Goal: Task Accomplishment & Management: Manage account settings

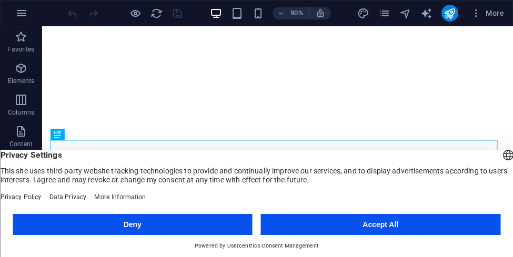
click at [350, 222] on button "Accept All" at bounding box center [381, 224] width 240 height 21
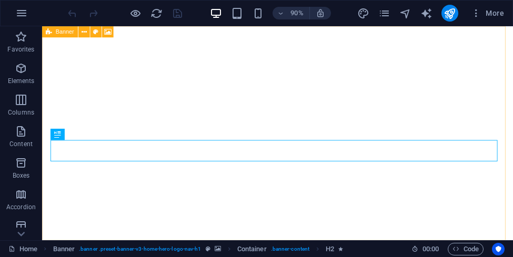
click at [66, 34] on span "Banner" at bounding box center [65, 32] width 18 height 6
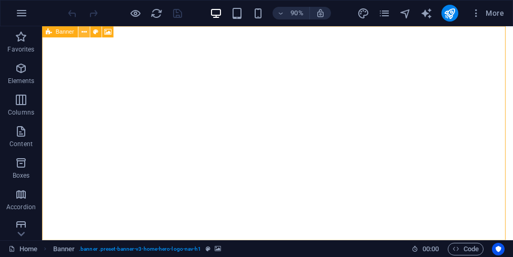
click at [84, 34] on icon at bounding box center [84, 32] width 5 height 10
click at [107, 30] on icon at bounding box center [108, 32] width 7 height 10
select select "ms"
select select "s"
select select "progressive"
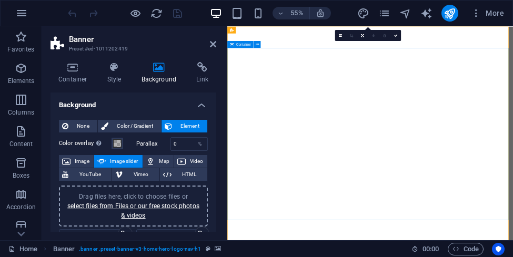
click at [275, 29] on icon at bounding box center [275, 30] width 3 height 6
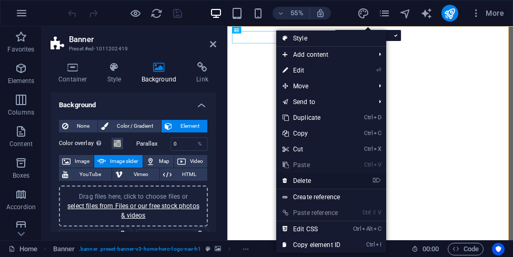
click at [314, 180] on link "⌦ Delete" at bounding box center [311, 181] width 71 height 16
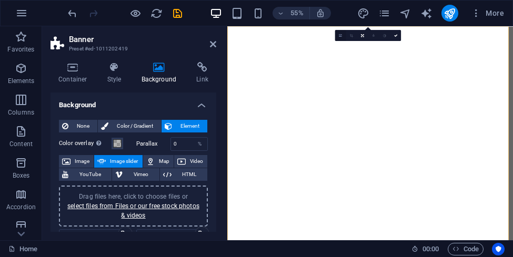
click at [342, 38] on link at bounding box center [340, 35] width 11 height 11
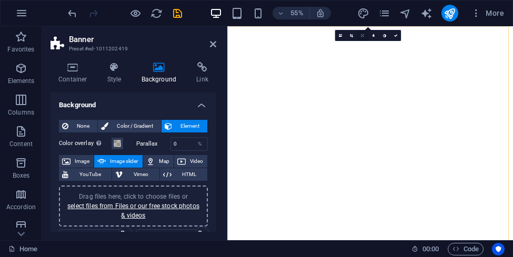
click at [360, 36] on link at bounding box center [362, 35] width 11 height 11
click at [74, 159] on span "Image" at bounding box center [82, 161] width 17 height 13
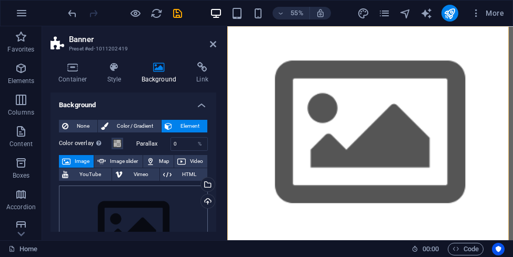
scroll to position [105, 0]
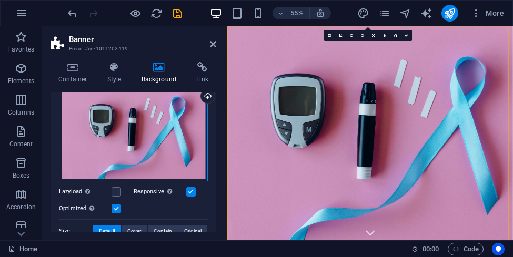
drag, startPoint x: 138, startPoint y: 141, endPoint x: 71, endPoint y: 149, distance: 68.3
click at [69, 149] on div "Drag files here, click to choose files or select files from Files or our free s…" at bounding box center [133, 131] width 149 height 101
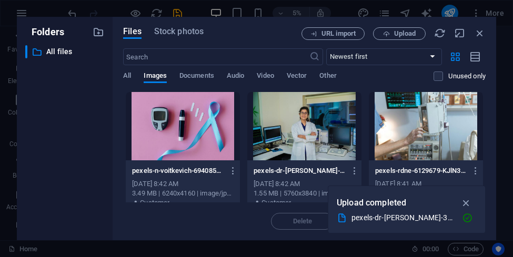
click at [202, 125] on div at bounding box center [183, 126] width 114 height 68
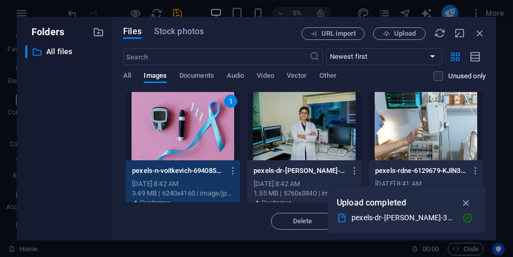
click at [280, 120] on div at bounding box center [304, 126] width 114 height 68
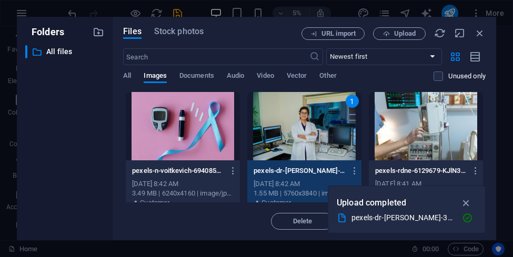
click at [466, 199] on icon "button" at bounding box center [466, 203] width 12 height 12
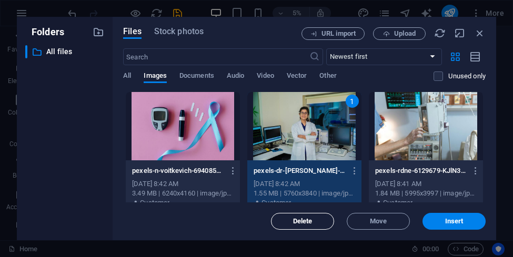
click at [312, 218] on span "Delete" at bounding box center [302, 221] width 19 height 6
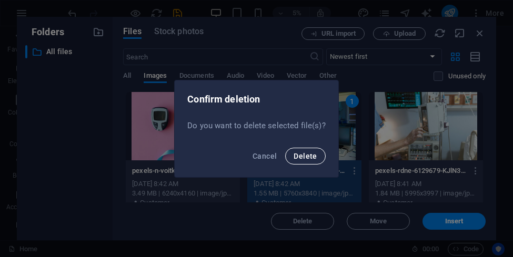
click at [302, 154] on span "Delete" at bounding box center [305, 156] width 23 height 8
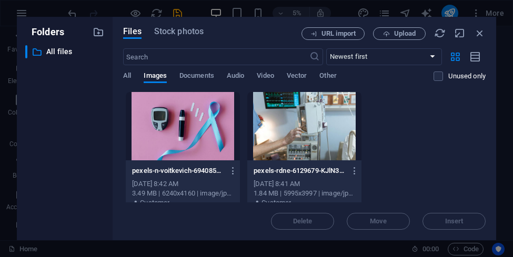
click at [198, 132] on div at bounding box center [183, 126] width 114 height 68
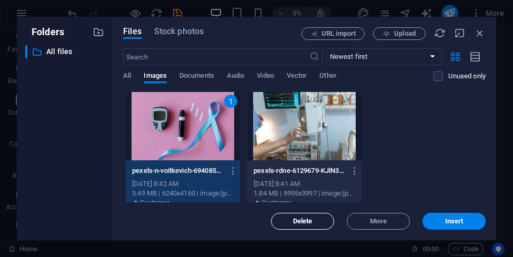
click at [303, 221] on span "Delete" at bounding box center [302, 221] width 19 height 6
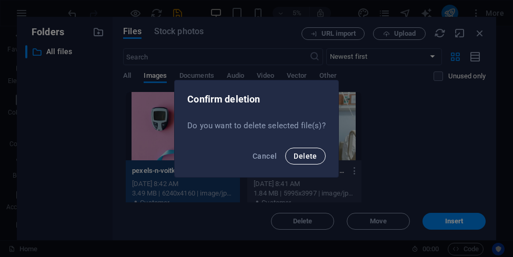
click at [307, 156] on span "Delete" at bounding box center [305, 156] width 23 height 8
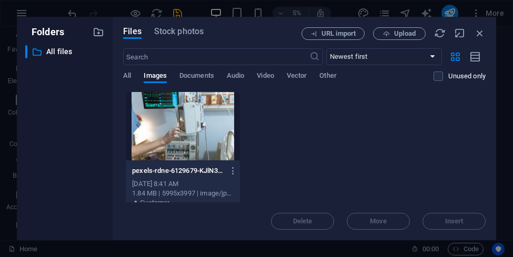
drag, startPoint x: 187, startPoint y: 130, endPoint x: 239, endPoint y: 150, distance: 56.0
click at [187, 130] on div at bounding box center [183, 126] width 114 height 68
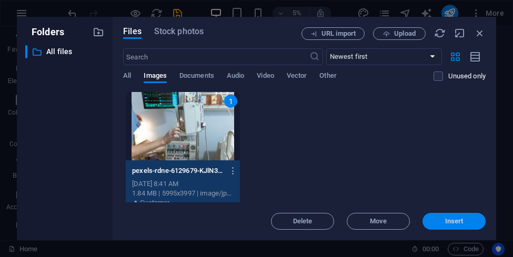
drag, startPoint x: 439, startPoint y: 219, endPoint x: 367, endPoint y: 386, distance: 181.7
click at [439, 219] on span "Insert" at bounding box center [454, 221] width 55 height 6
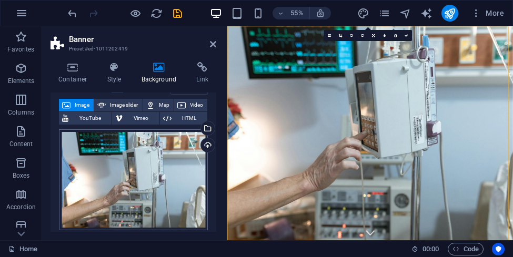
scroll to position [53, 0]
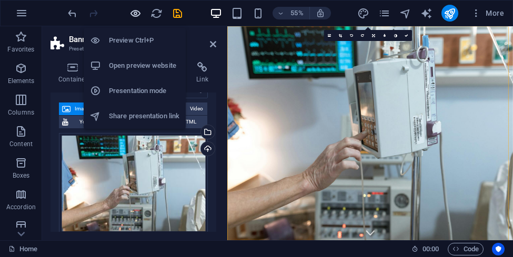
click at [135, 13] on icon "button" at bounding box center [135, 13] width 12 height 12
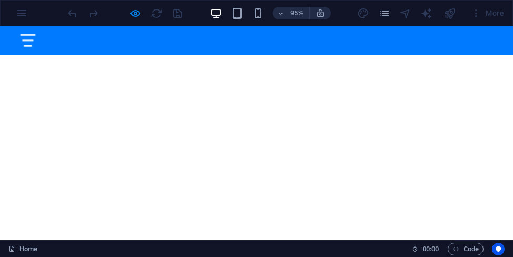
scroll to position [0, 0]
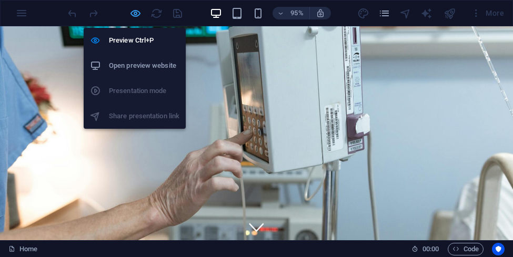
click at [136, 15] on icon "button" at bounding box center [135, 13] width 12 height 12
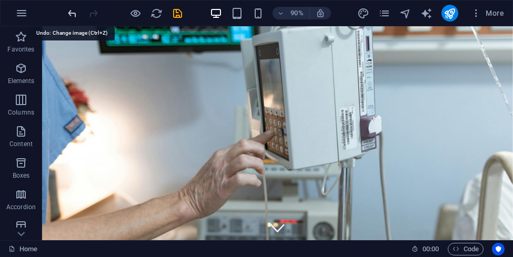
click at [73, 15] on icon "undo" at bounding box center [72, 13] width 12 height 12
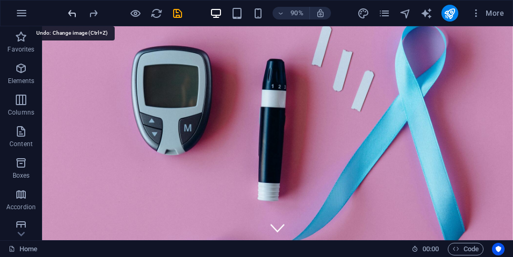
click at [73, 14] on icon "undo" at bounding box center [72, 13] width 12 height 12
click at [94, 12] on icon "redo" at bounding box center [93, 13] width 12 height 12
click at [93, 14] on icon "redo" at bounding box center [93, 13] width 12 height 12
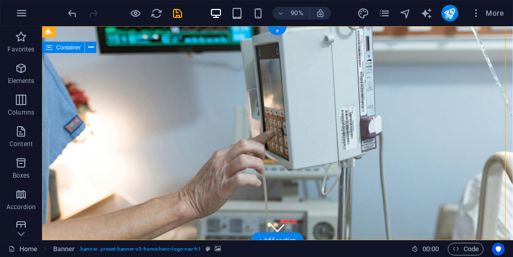
drag, startPoint x: 270, startPoint y: 89, endPoint x: 265, endPoint y: 111, distance: 22.2
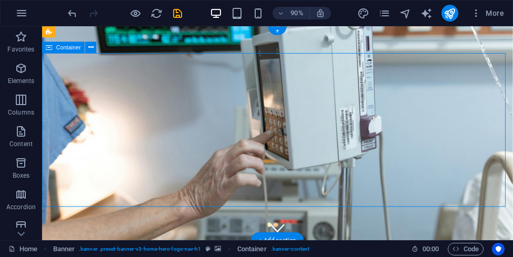
drag, startPoint x: 288, startPoint y: 76, endPoint x: 279, endPoint y: 110, distance: 35.4
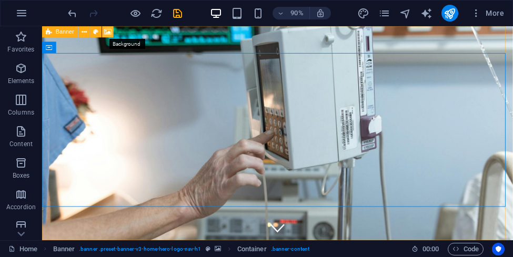
click at [107, 33] on icon at bounding box center [108, 32] width 7 height 10
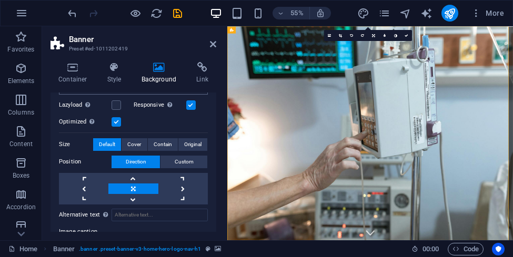
scroll to position [210, 0]
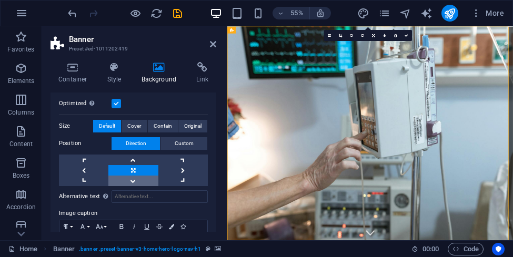
click at [134, 182] on link at bounding box center [132, 181] width 49 height 11
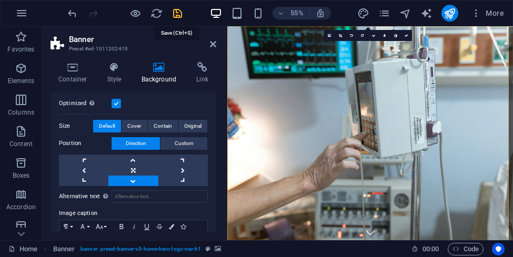
click at [179, 14] on icon "save" at bounding box center [178, 13] width 12 height 12
checkbox input "false"
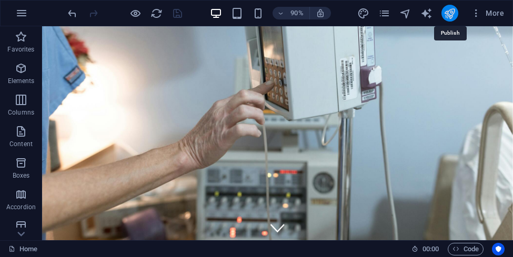
click at [451, 8] on icon "publish" at bounding box center [450, 13] width 12 height 12
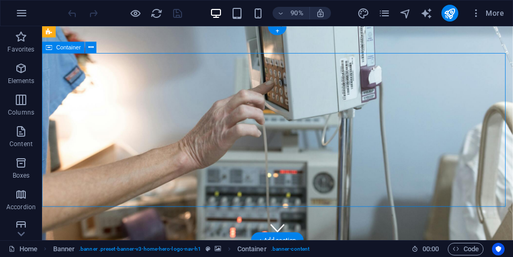
drag, startPoint x: 187, startPoint y: 122, endPoint x: 183, endPoint y: 110, distance: 12.8
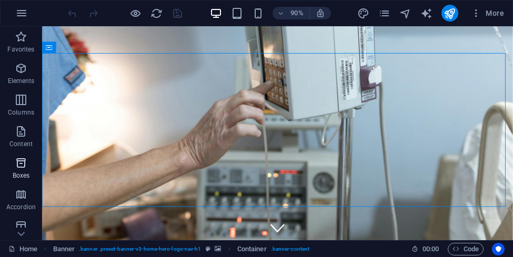
scroll to position [105, 0]
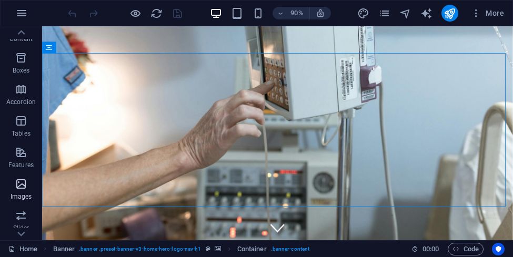
click at [22, 187] on icon "button" at bounding box center [21, 184] width 13 height 13
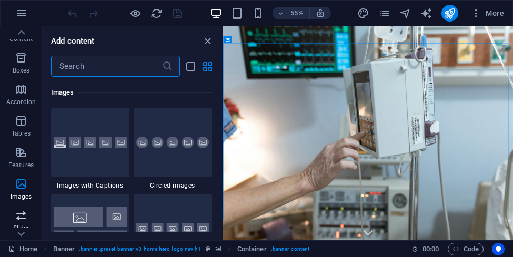
scroll to position [158, 0]
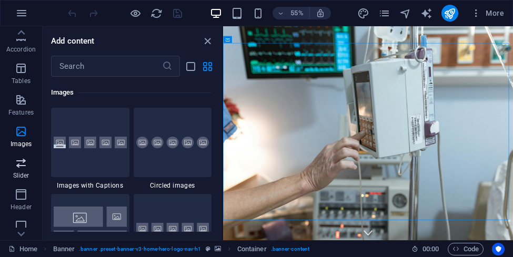
click at [24, 163] on icon "button" at bounding box center [21, 163] width 13 height 13
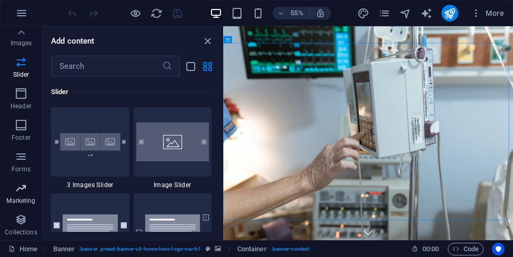
scroll to position [0, 0]
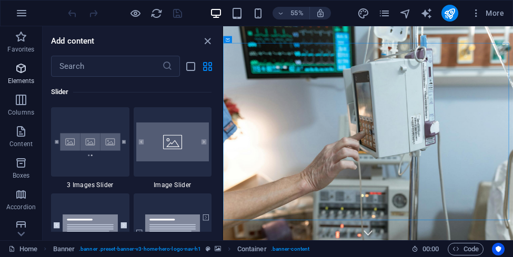
click at [19, 68] on icon "button" at bounding box center [21, 68] width 13 height 13
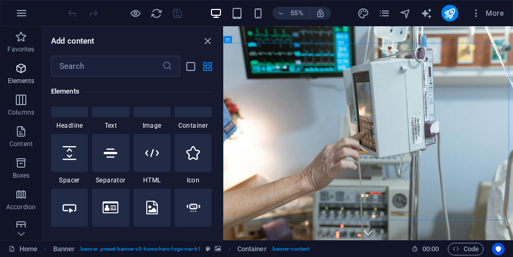
scroll to position [112, 0]
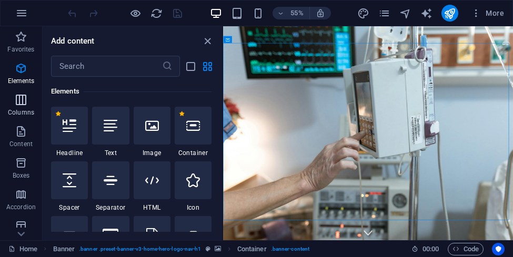
click at [18, 102] on icon "button" at bounding box center [21, 100] width 13 height 13
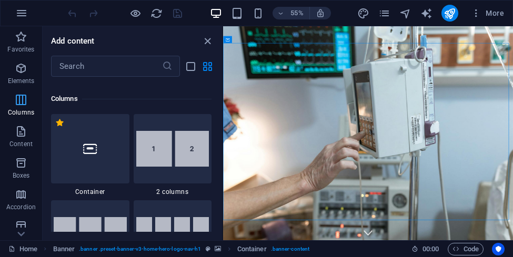
scroll to position [521, 0]
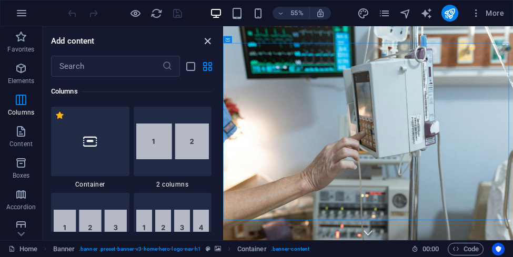
drag, startPoint x: 206, startPoint y: 41, endPoint x: 183, endPoint y: 18, distance: 32.4
click at [206, 41] on icon "close panel" at bounding box center [208, 41] width 12 height 12
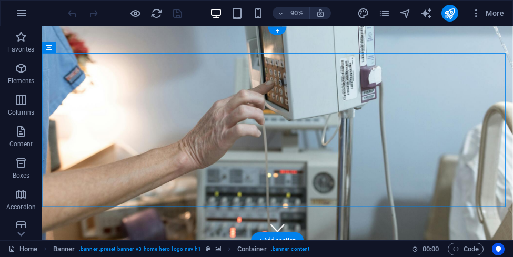
click at [424, 246] on figure at bounding box center [303, 145] width 523 height 238
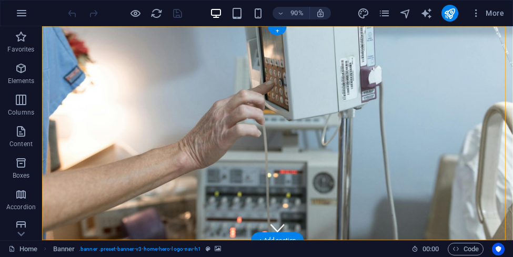
click at [401, 247] on figure at bounding box center [303, 145] width 523 height 238
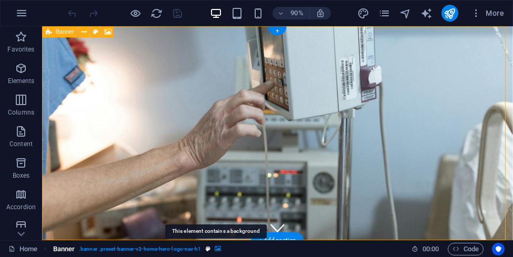
click at [215, 249] on icon "breadcrumb" at bounding box center [218, 249] width 6 height 6
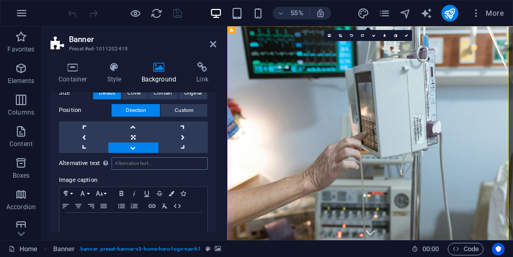
scroll to position [263, 0]
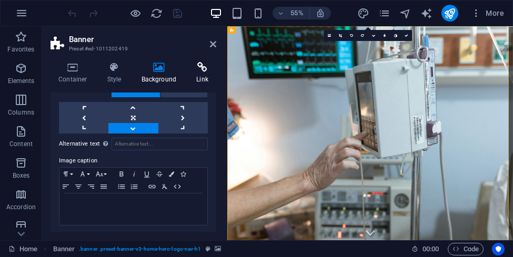
click at [203, 72] on icon at bounding box center [202, 67] width 28 height 11
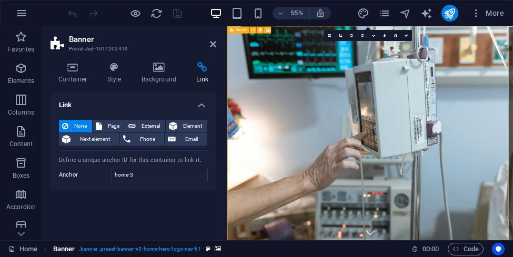
click at [185, 247] on span ". banner .preset-banner-v3-home-hero-logo-nav-h1" at bounding box center [140, 249] width 122 height 13
click at [216, 249] on icon "breadcrumb" at bounding box center [218, 249] width 6 height 6
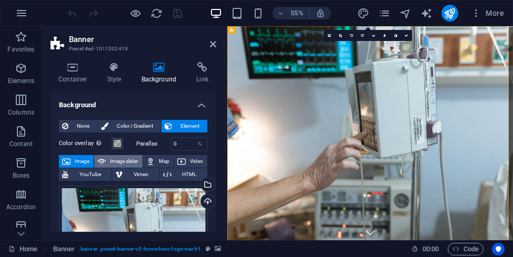
scroll to position [0, 0]
click at [113, 70] on icon at bounding box center [114, 67] width 30 height 11
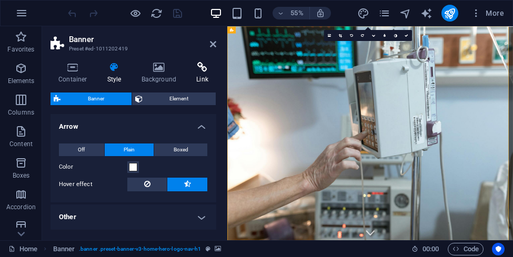
click at [202, 67] on icon at bounding box center [202, 67] width 28 height 11
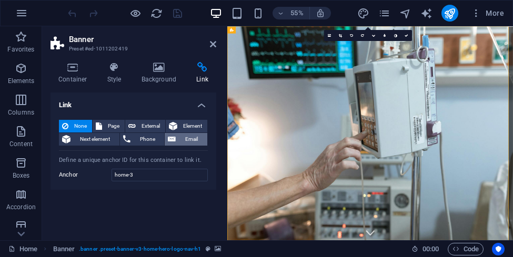
click at [185, 136] on span "Email" at bounding box center [191, 139] width 25 height 13
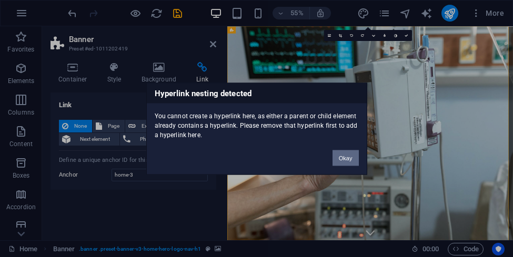
click at [345, 156] on button "Okay" at bounding box center [346, 158] width 26 height 16
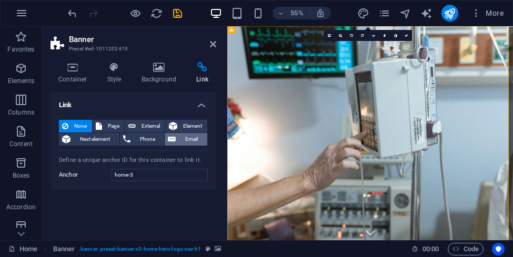
click at [195, 140] on span "Email" at bounding box center [191, 139] width 25 height 13
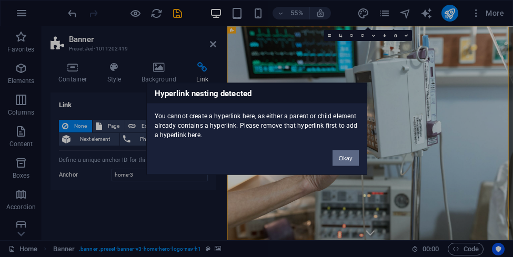
click at [343, 158] on button "Okay" at bounding box center [346, 158] width 26 height 16
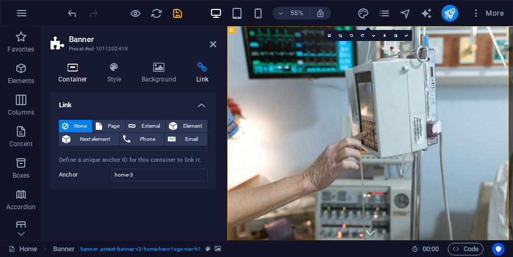
click at [73, 72] on icon at bounding box center [73, 67] width 45 height 11
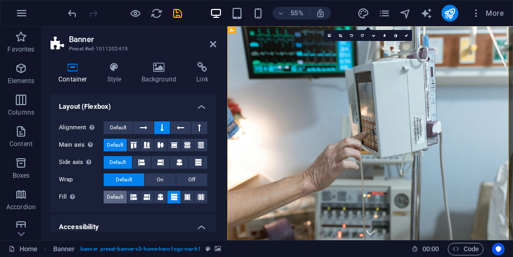
scroll to position [285, 0]
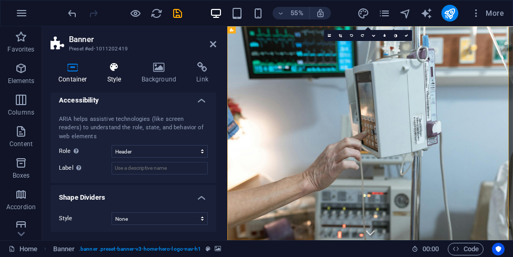
click at [112, 71] on icon at bounding box center [114, 67] width 30 height 11
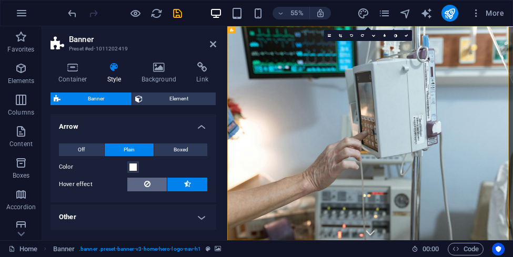
scroll to position [39, 0]
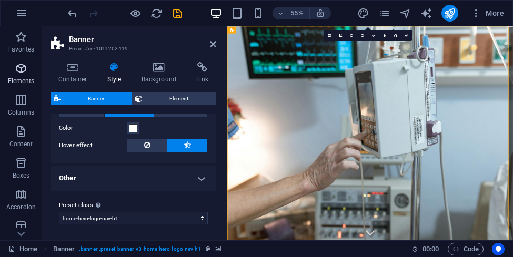
click at [19, 73] on icon "button" at bounding box center [21, 68] width 13 height 13
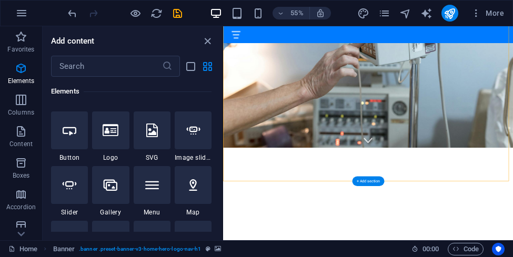
scroll to position [263, 0]
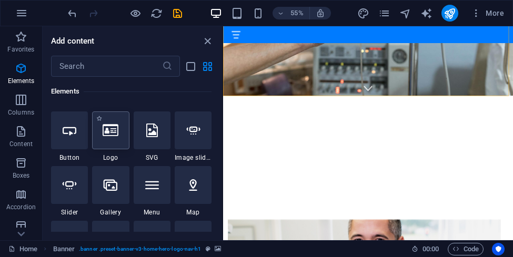
click at [110, 136] on icon at bounding box center [111, 131] width 16 height 14
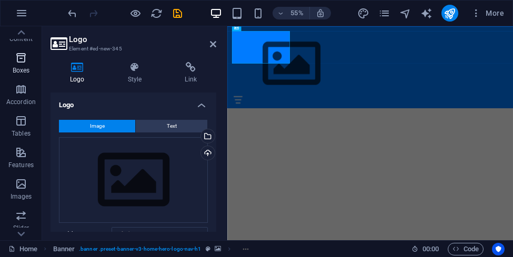
scroll to position [0, 0]
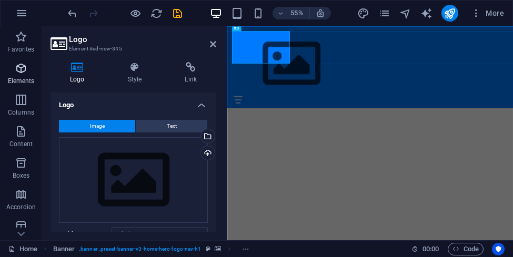
click at [20, 67] on icon "button" at bounding box center [21, 68] width 13 height 13
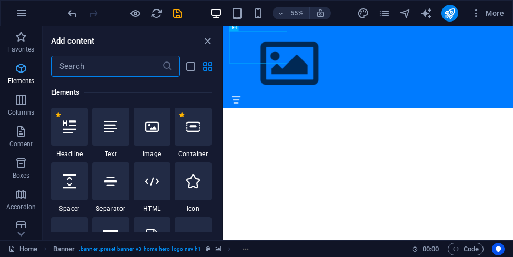
scroll to position [112, 0]
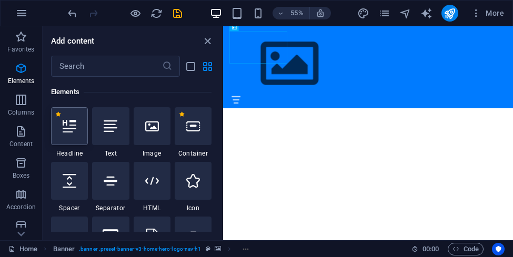
click at [77, 133] on div at bounding box center [69, 126] width 37 height 38
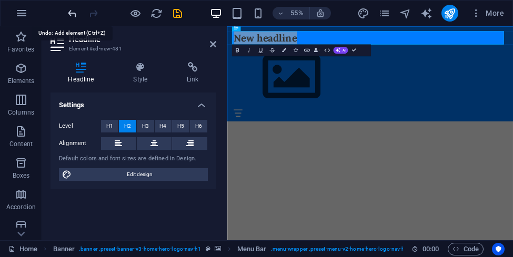
click at [73, 11] on icon "undo" at bounding box center [72, 13] width 12 height 12
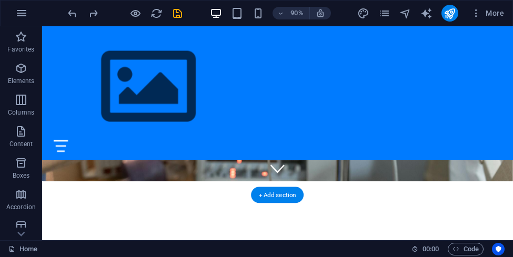
scroll to position [105, 0]
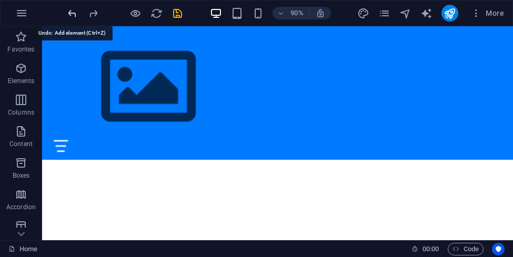
click at [70, 11] on icon "undo" at bounding box center [72, 13] width 12 height 12
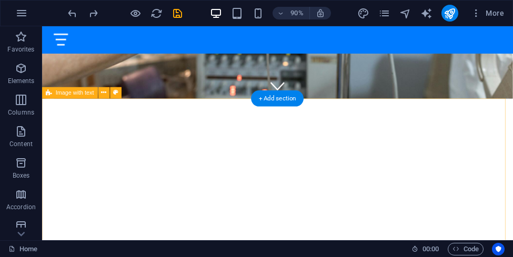
scroll to position [0, 0]
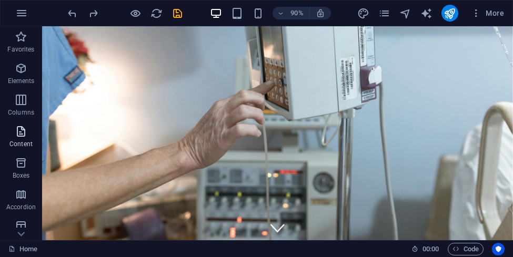
click at [22, 128] on icon "button" at bounding box center [21, 131] width 13 height 13
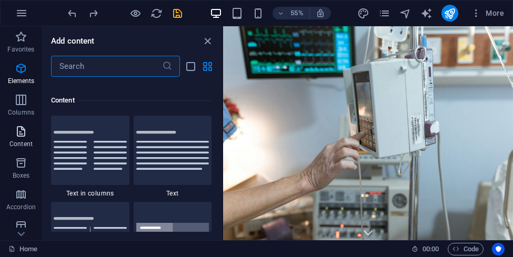
scroll to position [1841, 0]
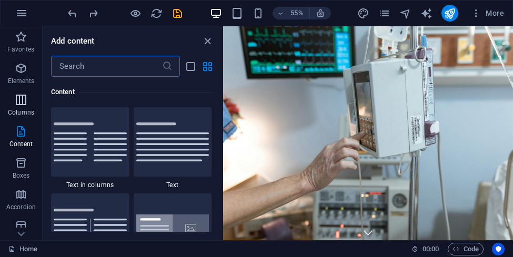
click at [21, 100] on icon "button" at bounding box center [21, 100] width 13 height 13
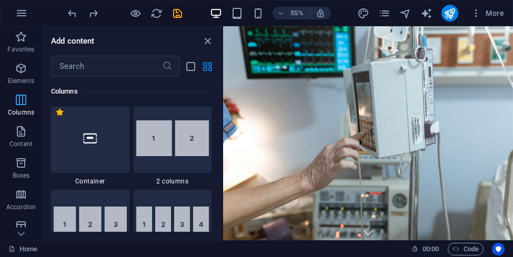
scroll to position [521, 0]
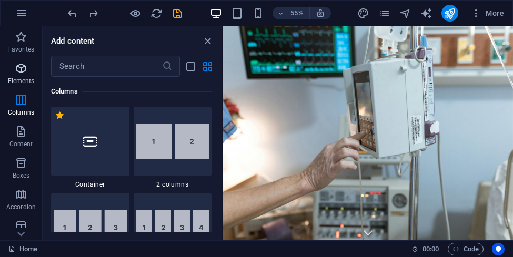
click at [21, 64] on icon "button" at bounding box center [21, 68] width 13 height 13
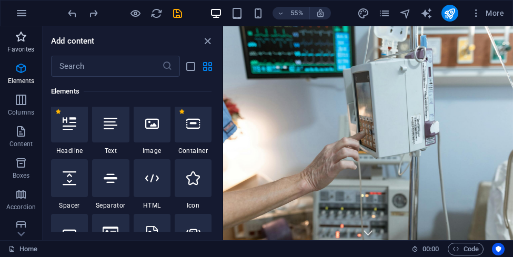
scroll to position [112, 0]
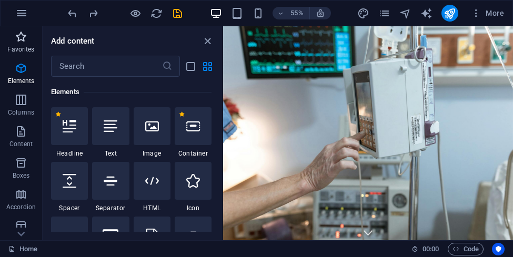
click at [19, 36] on icon "button" at bounding box center [21, 37] width 13 height 13
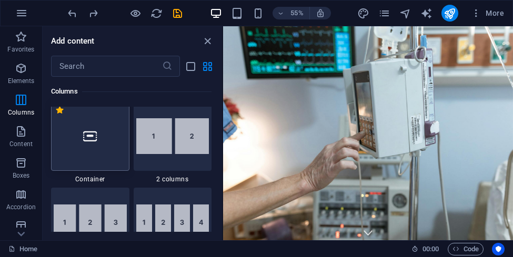
scroll to position [579, 0]
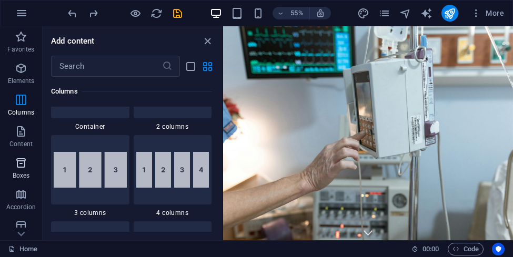
click at [17, 164] on icon "button" at bounding box center [21, 163] width 13 height 13
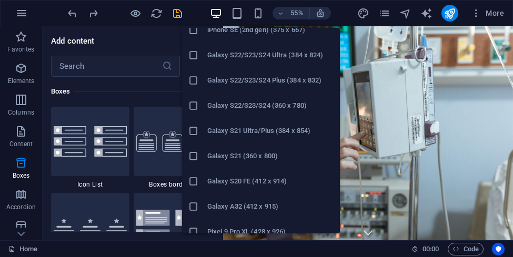
scroll to position [259, 0]
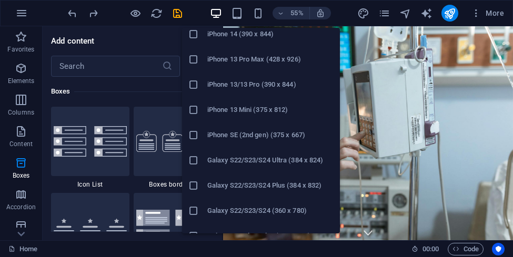
click at [267, 186] on h6 "Galaxy S22/S23/S24 Plus (384 x 832)" at bounding box center [270, 185] width 126 height 13
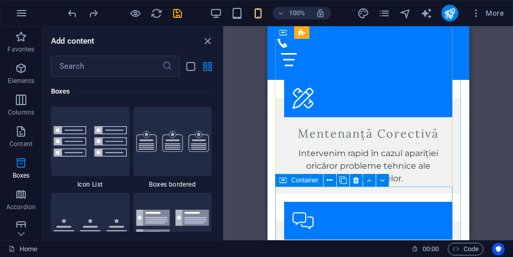
scroll to position [1263, 0]
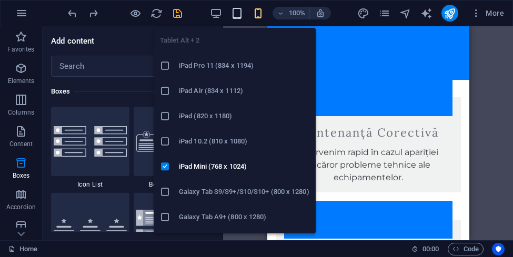
click at [236, 12] on icon "button" at bounding box center [237, 13] width 12 height 12
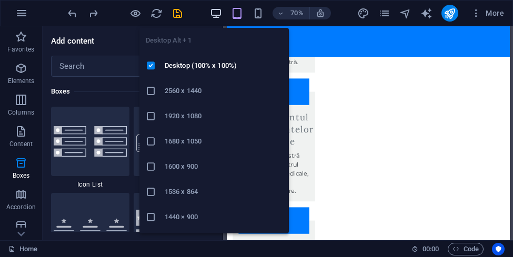
click at [215, 12] on icon "button" at bounding box center [216, 13] width 12 height 12
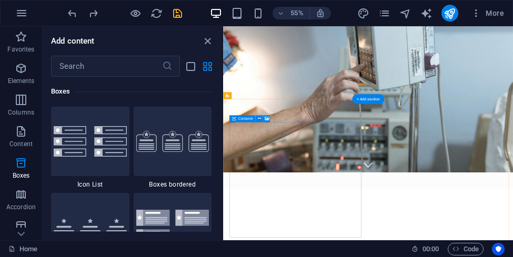
scroll to position [0, 0]
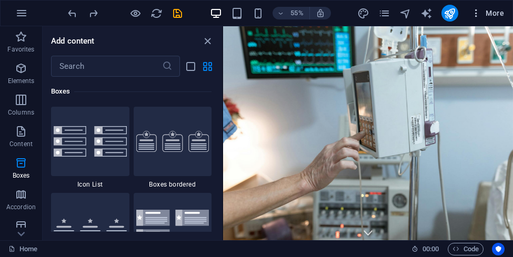
click at [491, 13] on span "More" at bounding box center [487, 13] width 33 height 11
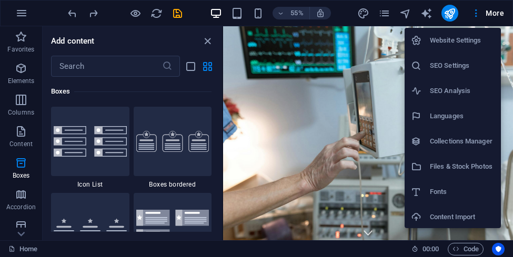
click at [466, 37] on h6 "Website Settings" at bounding box center [462, 40] width 65 height 13
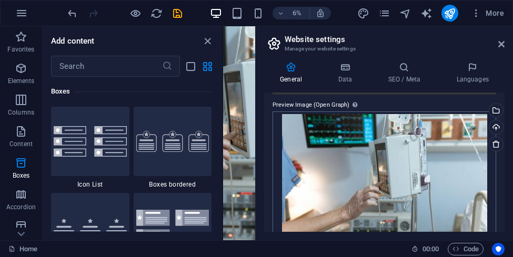
scroll to position [240, 0]
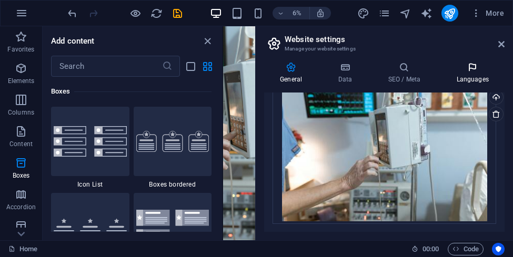
click at [474, 69] on icon at bounding box center [472, 67] width 64 height 11
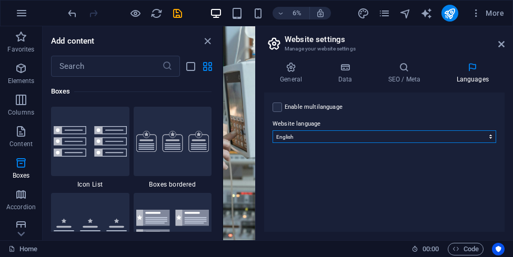
click at [427, 136] on select "Abkhazian Afar Afrikaans Akan Albanian Amharic Arabic Aragonese Armenian Assame…" at bounding box center [385, 136] width 224 height 13
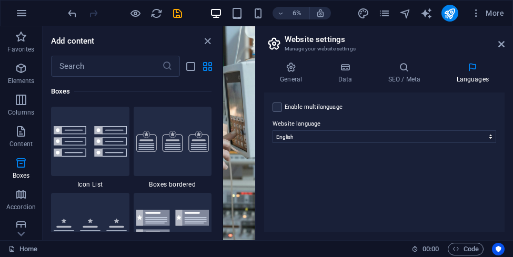
click at [338, 184] on div "Enable multilanguage To disable multilanguage delete all languages until only o…" at bounding box center [384, 162] width 240 height 139
click at [341, 70] on icon at bounding box center [345, 67] width 46 height 11
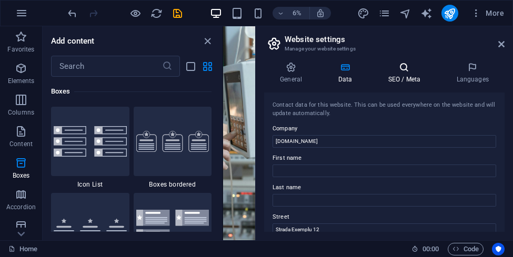
click at [404, 68] on icon at bounding box center [404, 67] width 64 height 11
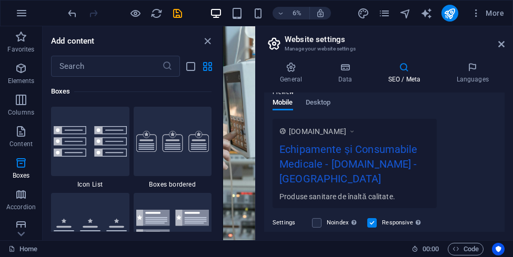
scroll to position [210, 0]
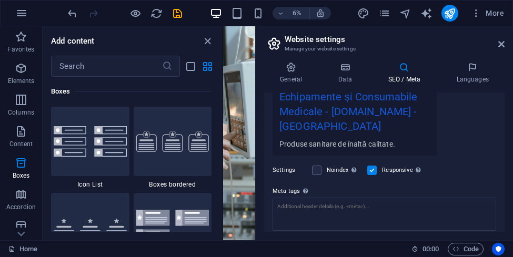
click at [317, 127] on div "Echipamente și Consumabile Medicale - [DOMAIN_NAME] - [GEOGRAPHIC_DATA]" at bounding box center [354, 114] width 150 height 50
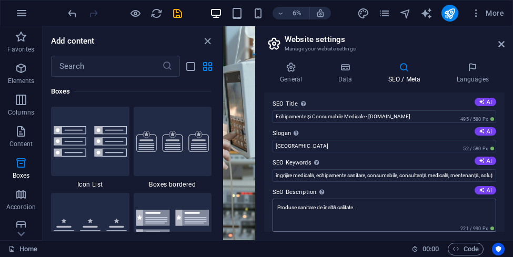
scroll to position [0, 0]
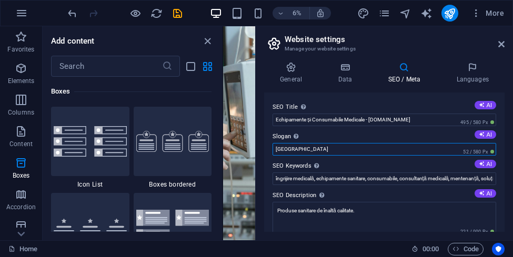
drag, startPoint x: 304, startPoint y: 144, endPoint x: 264, endPoint y: 144, distance: 39.5
click at [264, 145] on div "SEO Title The title of your website - make it something that stands out in sear…" at bounding box center [384, 162] width 240 height 139
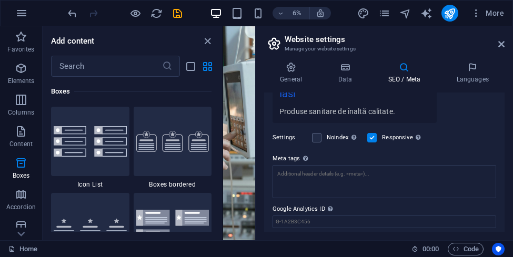
scroll to position [261, 0]
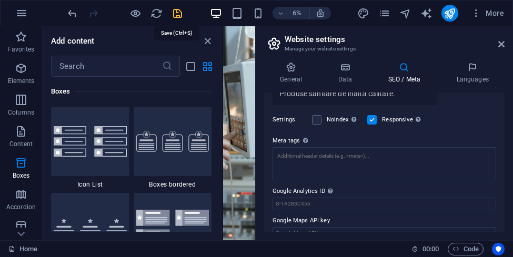
type input "Iasi"
click at [177, 12] on icon "save" at bounding box center [178, 13] width 12 height 12
checkbox input "false"
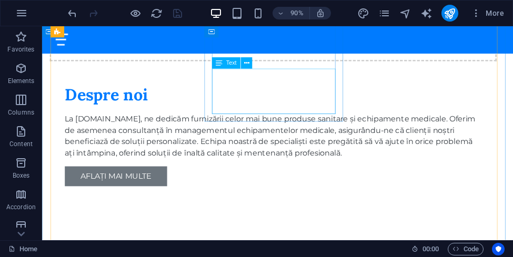
scroll to position [737, 0]
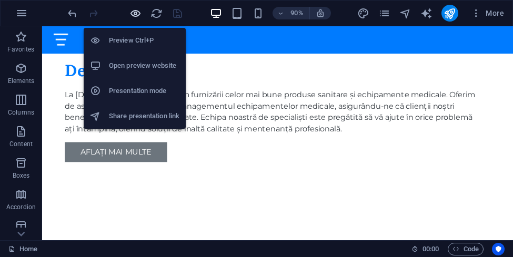
click at [136, 12] on icon "button" at bounding box center [135, 13] width 12 height 12
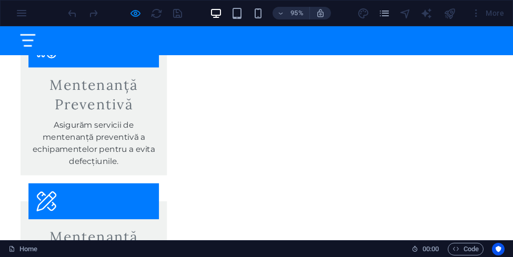
scroll to position [1275, 0]
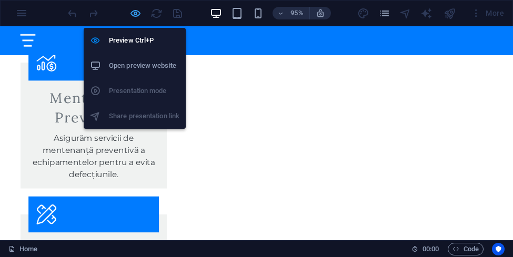
click at [131, 13] on icon "button" at bounding box center [135, 13] width 12 height 12
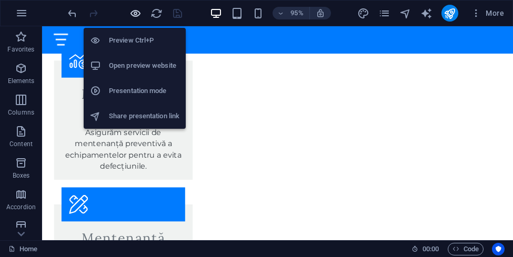
scroll to position [1288, 0]
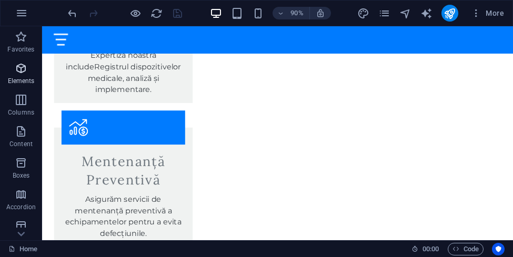
click at [18, 73] on icon "button" at bounding box center [21, 68] width 13 height 13
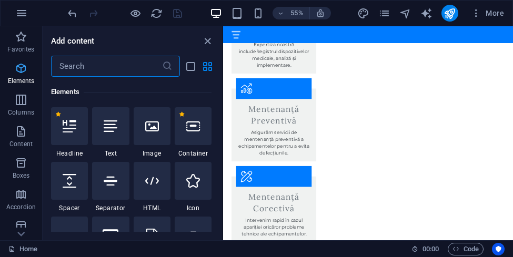
scroll to position [112, 0]
click at [495, 8] on span "More" at bounding box center [487, 13] width 33 height 11
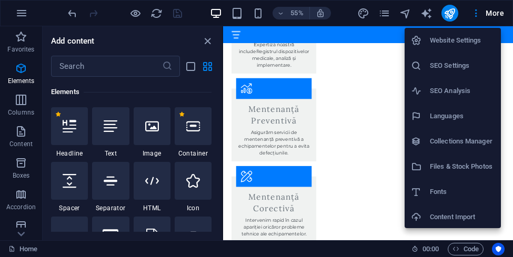
click at [471, 38] on h6 "Website Settings" at bounding box center [462, 40] width 65 height 13
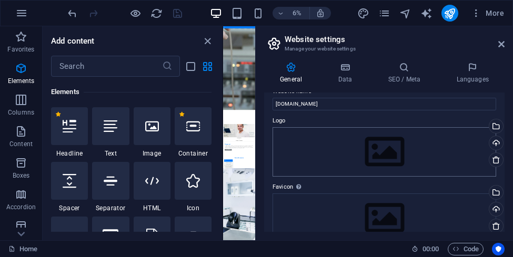
scroll to position [0, 0]
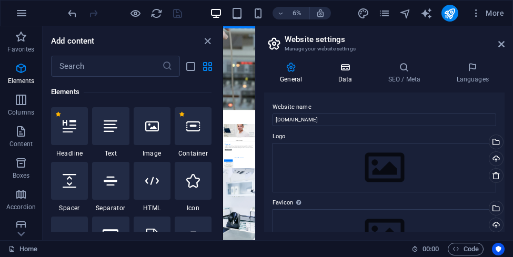
click at [347, 68] on icon at bounding box center [345, 67] width 46 height 11
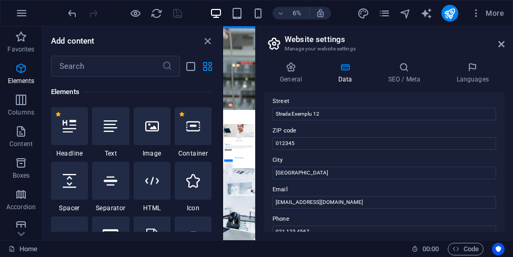
scroll to position [158, 0]
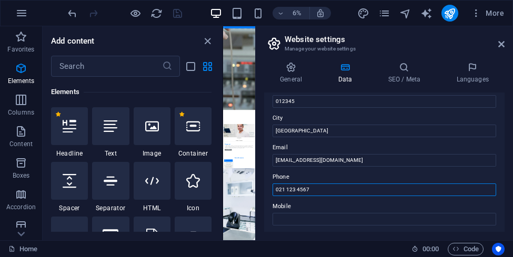
drag, startPoint x: 321, startPoint y: 189, endPoint x: 259, endPoint y: 192, distance: 62.7
click at [259, 192] on div "General Data SEO / Meta Languages Website name [DOMAIN_NAME] Logo Drag files he…" at bounding box center [384, 147] width 257 height 187
type input "0725343415"
drag, startPoint x: 311, startPoint y: 189, endPoint x: 263, endPoint y: 189, distance: 48.9
click at [263, 189] on div "General Data SEO / Meta Languages Website name [DOMAIN_NAME] Logo Drag files he…" at bounding box center [384, 147] width 257 height 187
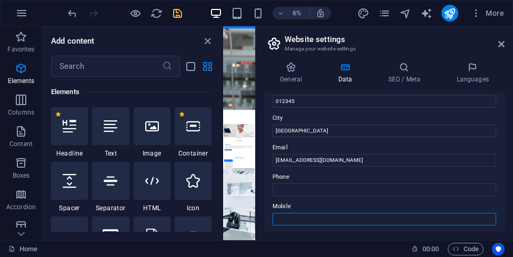
click at [293, 218] on input "Mobile" at bounding box center [385, 219] width 224 height 13
paste input "0725343415"
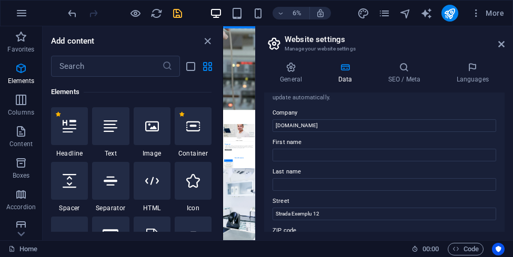
scroll to position [0, 0]
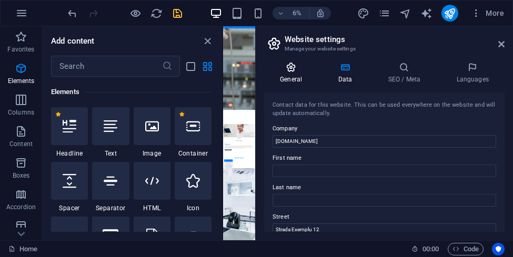
type input "0725343415"
click at [294, 70] on icon at bounding box center [291, 67] width 54 height 11
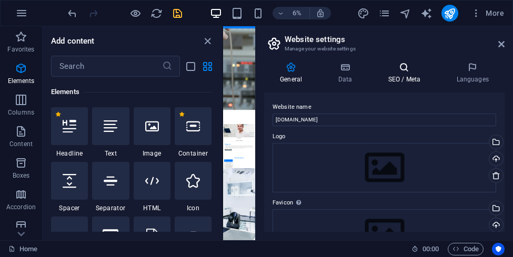
click at [408, 71] on icon at bounding box center [404, 67] width 64 height 11
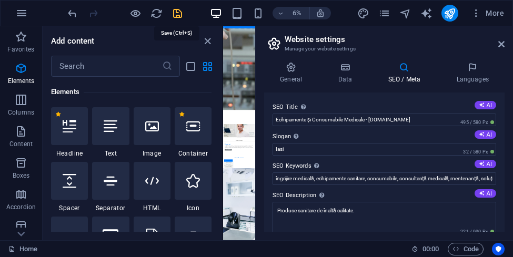
click at [177, 12] on icon "save" at bounding box center [178, 13] width 12 height 12
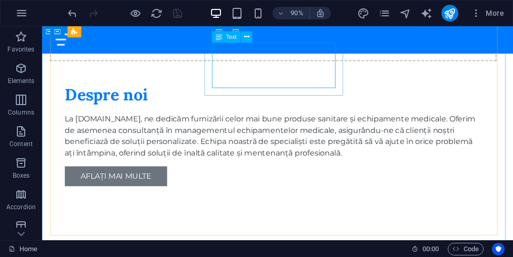
scroll to position [446, 0]
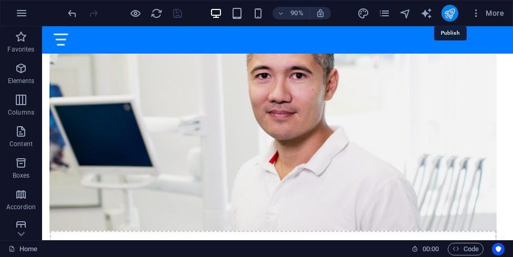
click at [451, 12] on icon "publish" at bounding box center [450, 13] width 12 height 12
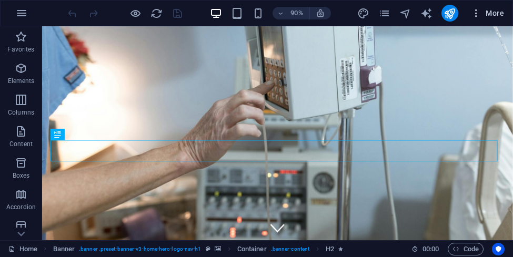
click at [489, 9] on span "More" at bounding box center [487, 13] width 33 height 11
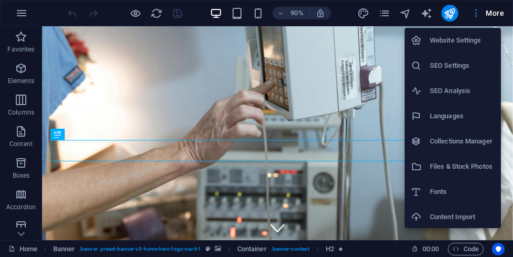
click at [467, 40] on h6 "Website Settings" at bounding box center [462, 40] width 65 height 13
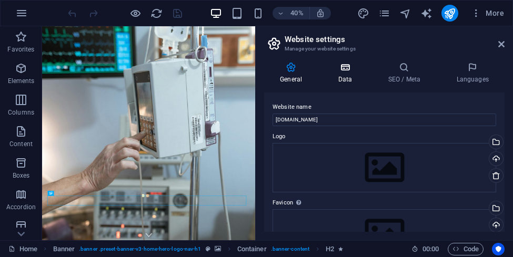
click at [347, 68] on icon at bounding box center [345, 67] width 46 height 11
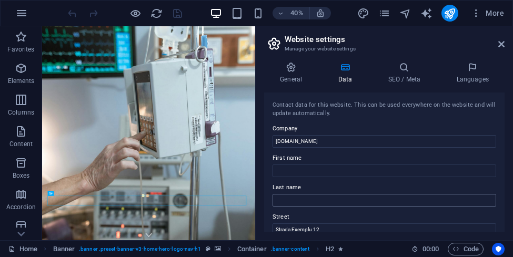
scroll to position [53, 0]
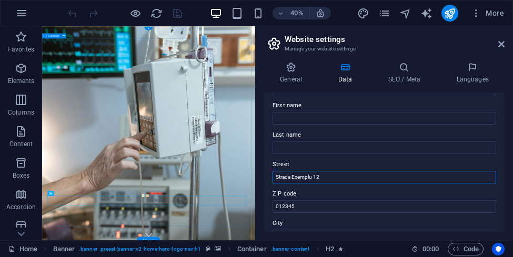
drag, startPoint x: 368, startPoint y: 202, endPoint x: 495, endPoint y: 397, distance: 232.3
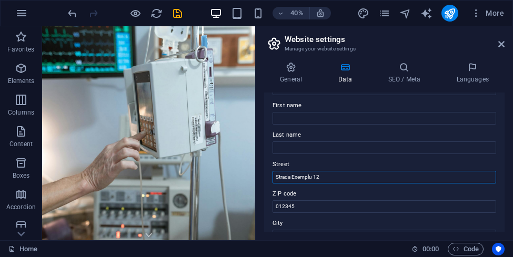
click at [341, 177] on input "Strada Exemplu 12" at bounding box center [385, 177] width 224 height 13
type input "S"
type input "Bulevardul Poitiers 18"
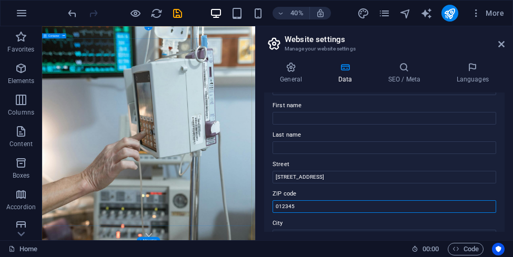
drag, startPoint x: 363, startPoint y: 232, endPoint x: 545, endPoint y: 480, distance: 308.1
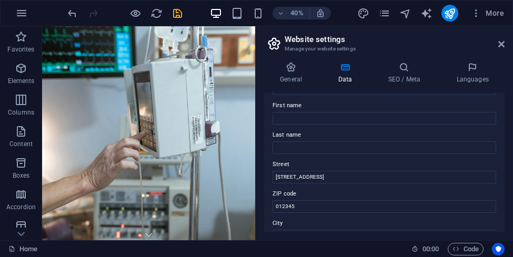
click at [326, 213] on div "Contact data for this website. This can be used everywhere on the website and w…" at bounding box center [384, 162] width 240 height 139
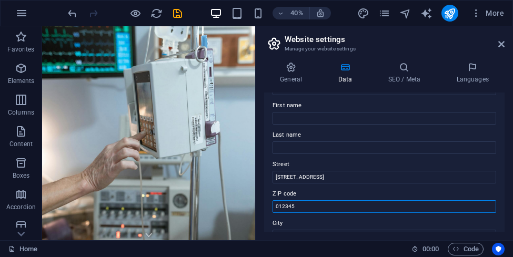
click at [320, 207] on input "012345" at bounding box center [385, 206] width 224 height 13
type input "0"
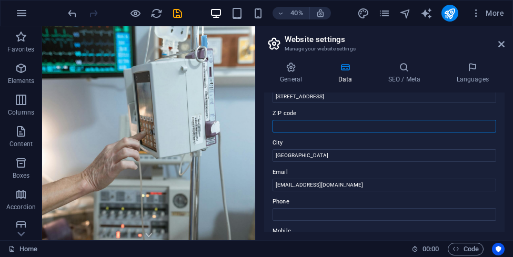
scroll to position [158, 0]
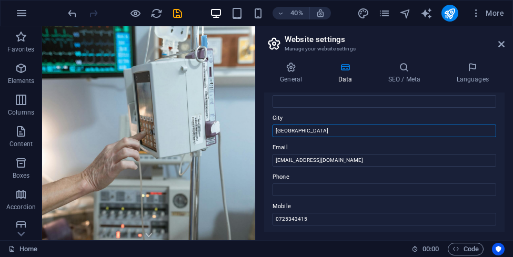
click at [307, 130] on input "[GEOGRAPHIC_DATA]" at bounding box center [385, 131] width 224 height 13
type input "B"
type input "Iasi"
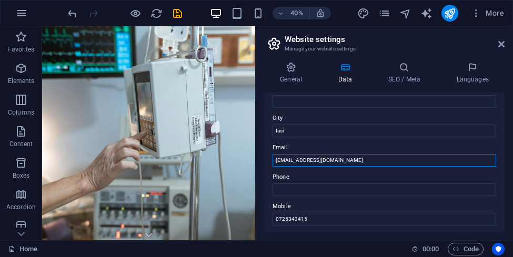
click at [292, 160] on input "[EMAIL_ADDRESS][DOMAIN_NAME]" at bounding box center [385, 160] width 224 height 13
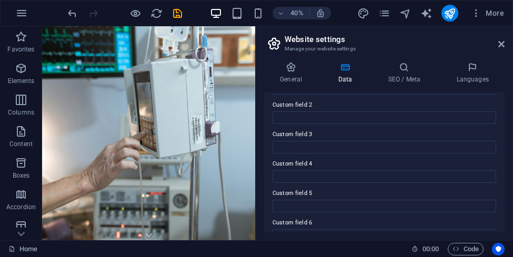
scroll to position [366, 0]
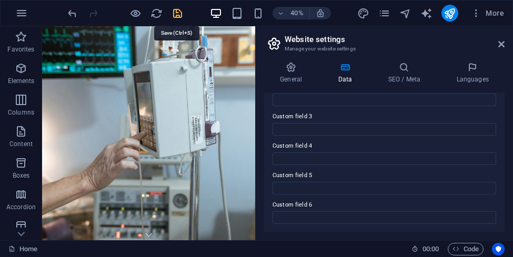
type input "office@diaalexmed.ro"
click at [175, 11] on icon "save" at bounding box center [178, 13] width 12 height 12
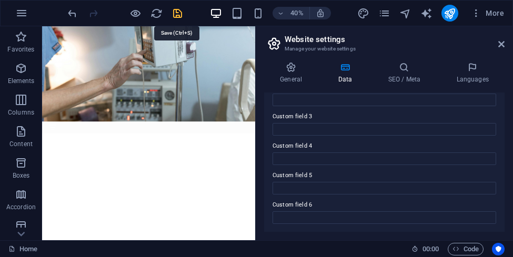
checkbox input "false"
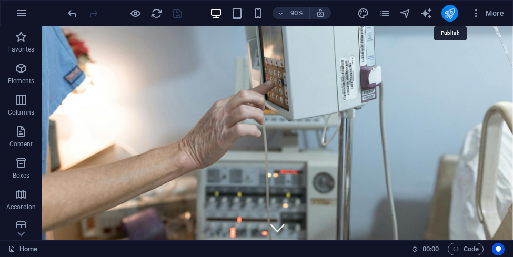
click at [449, 12] on icon "publish" at bounding box center [450, 13] width 12 height 12
